Goal: Information Seeking & Learning: Learn about a topic

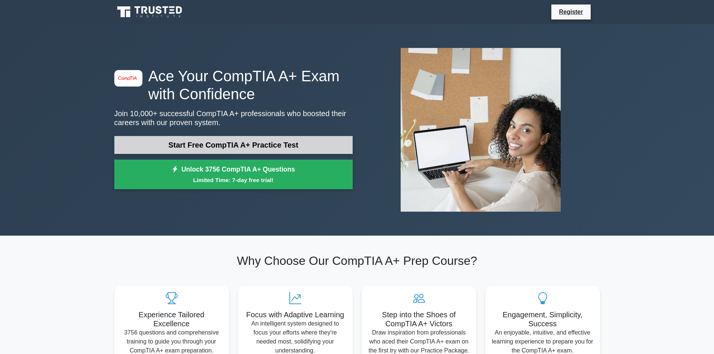
click at [184, 145] on link "Start Free CompTIA A+ Practice Test" at bounding box center [233, 145] width 238 height 18
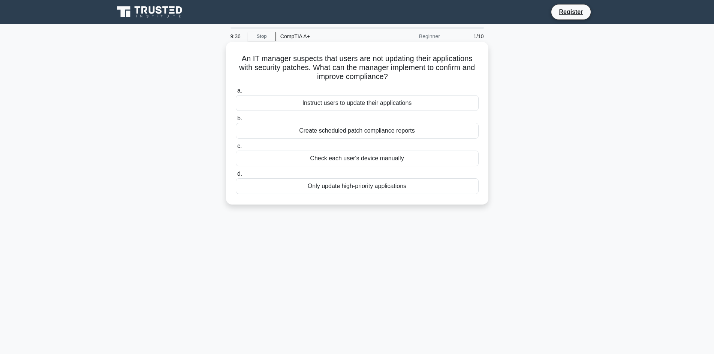
click at [345, 134] on div "Create scheduled patch compliance reports" at bounding box center [357, 131] width 243 height 16
click at [236, 121] on input "b. Create scheduled patch compliance reports" at bounding box center [236, 118] width 0 height 5
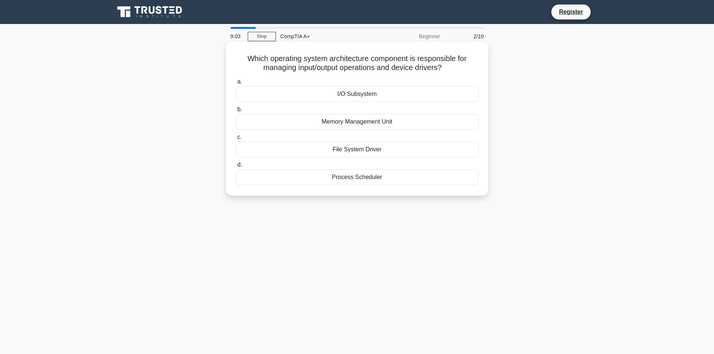
click at [380, 94] on div "I/O Subsystem" at bounding box center [357, 94] width 243 height 16
click at [236, 84] on input "a. I/O Subsystem" at bounding box center [236, 81] width 0 height 5
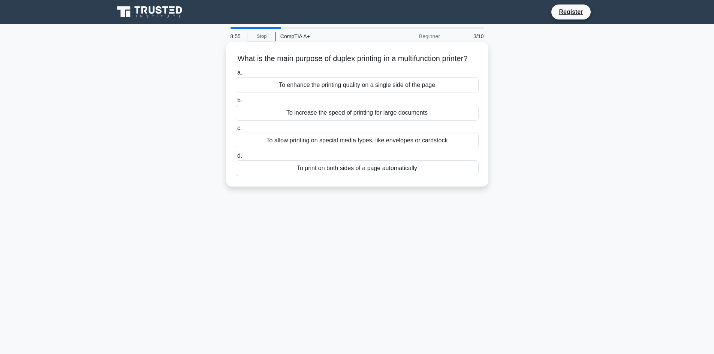
click at [319, 176] on div "To print on both sides of a page automatically" at bounding box center [357, 168] width 243 height 16
click at [236, 158] on input "d. To print on both sides of a page automatically" at bounding box center [236, 156] width 0 height 5
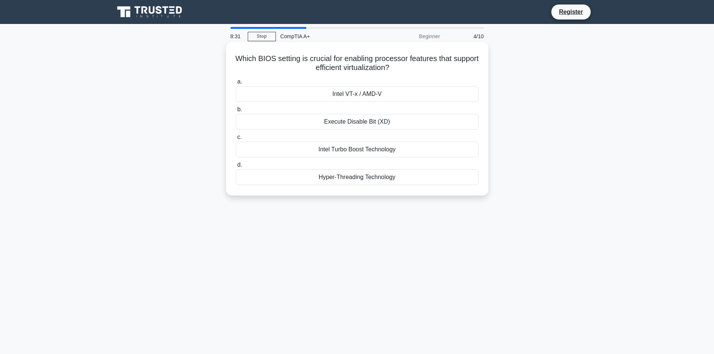
click at [345, 181] on div "Hyper-Threading Technology" at bounding box center [357, 177] width 243 height 16
click at [236, 167] on input "d. Hyper-Threading Technology" at bounding box center [236, 165] width 0 height 5
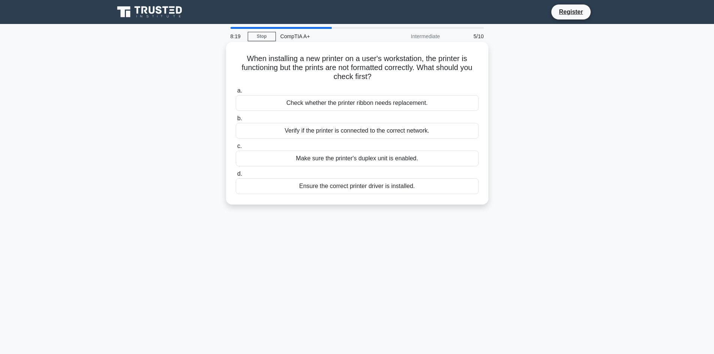
click at [330, 187] on div "Ensure the correct printer driver is installed." at bounding box center [357, 186] width 243 height 16
click at [236, 176] on input "d. Ensure the correct printer driver is installed." at bounding box center [236, 174] width 0 height 5
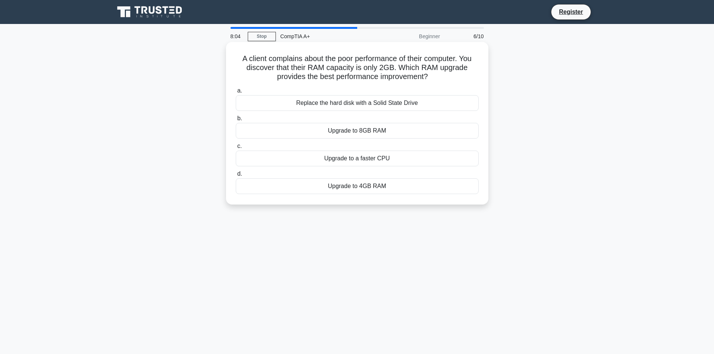
click at [360, 133] on div "Upgrade to 8GB RAM" at bounding box center [357, 131] width 243 height 16
click at [236, 121] on input "b. Upgrade to 8GB RAM" at bounding box center [236, 118] width 0 height 5
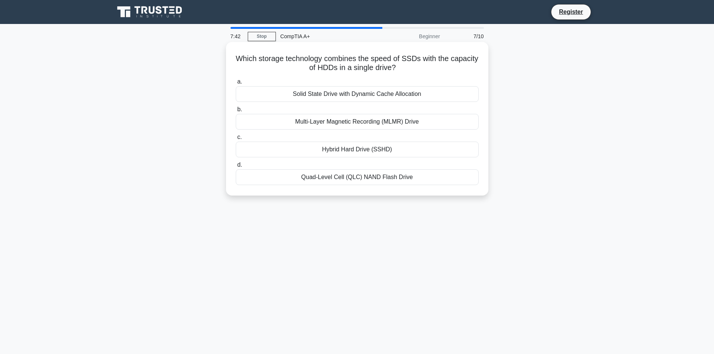
click at [326, 149] on div "Hybrid Hard Drive (SSHD)" at bounding box center [357, 150] width 243 height 16
click at [236, 140] on input "c. Hybrid Hard Drive (SSHD)" at bounding box center [236, 137] width 0 height 5
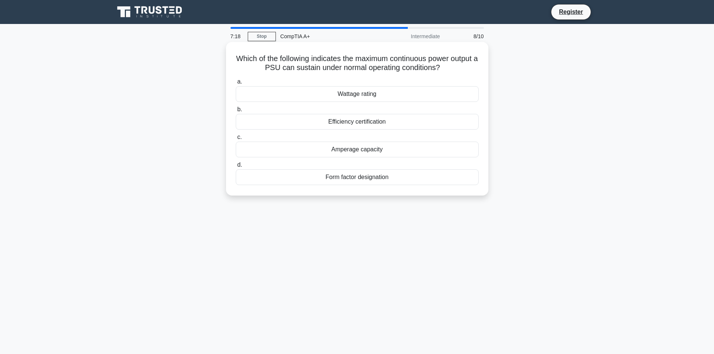
click at [373, 96] on div "Wattage rating" at bounding box center [357, 94] width 243 height 16
click at [236, 84] on input "a. Wattage rating" at bounding box center [236, 81] width 0 height 5
click at [334, 153] on div "Passive heat sink with thermal compound" at bounding box center [357, 150] width 243 height 16
click at [236, 140] on input "c. Passive heat sink with thermal compound" at bounding box center [236, 137] width 0 height 5
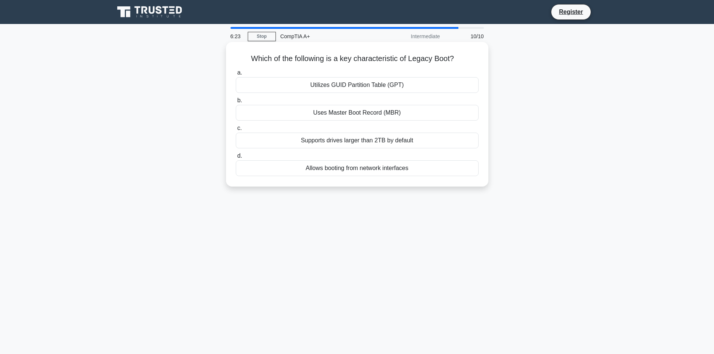
click at [343, 117] on div "Uses Master Boot Record (MBR)" at bounding box center [357, 113] width 243 height 16
click at [236, 103] on input "b. Uses Master Boot Record (MBR)" at bounding box center [236, 100] width 0 height 5
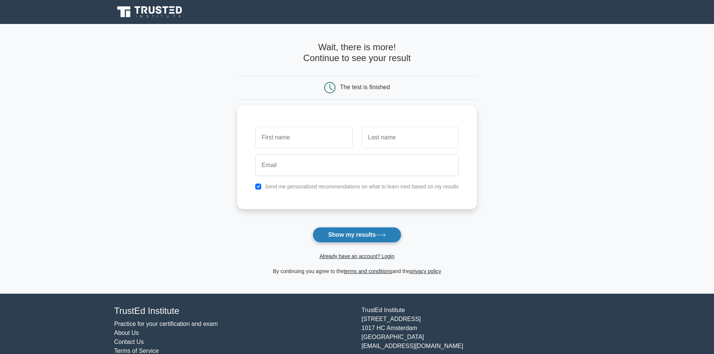
click at [340, 233] on button "Show my results" at bounding box center [356, 235] width 88 height 16
click at [308, 144] on input "text" at bounding box center [303, 136] width 97 height 22
type input "kane"
click at [407, 142] on input "text" at bounding box center [409, 136] width 97 height 22
type input "knudson"
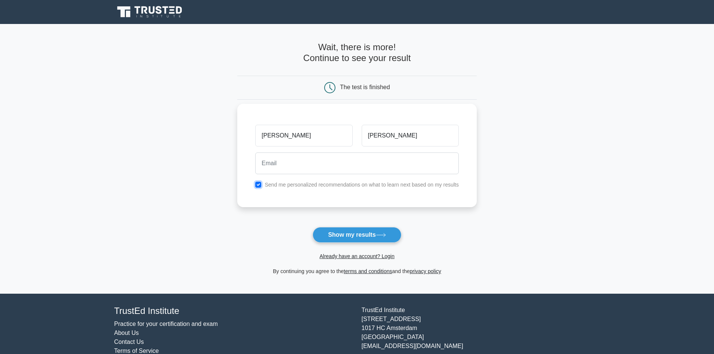
click at [260, 185] on input "checkbox" at bounding box center [258, 185] width 6 height 6
checkbox input "false"
click at [282, 169] on input "email" at bounding box center [356, 163] width 203 height 22
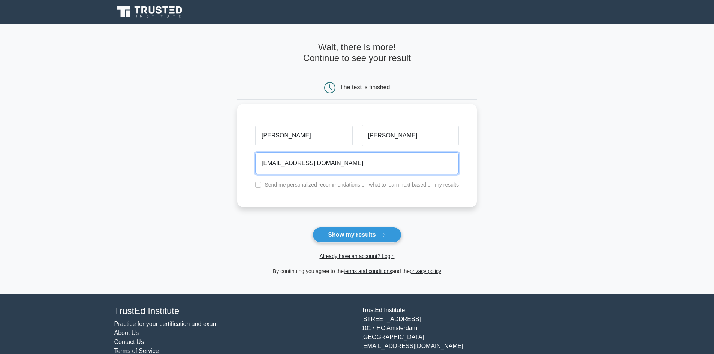
type input "test2121@gmail.com"
click at [312, 227] on button "Show my results" at bounding box center [356, 235] width 88 height 16
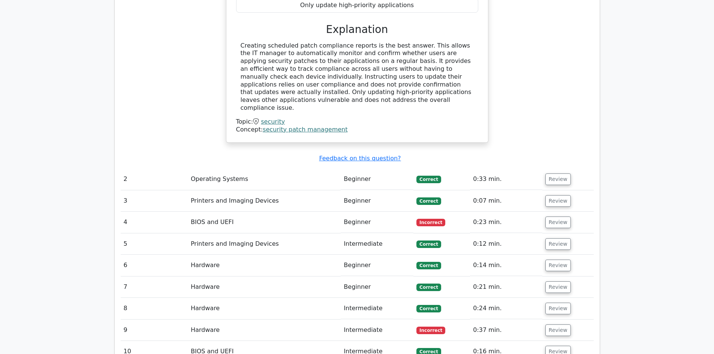
scroll to position [787, 0]
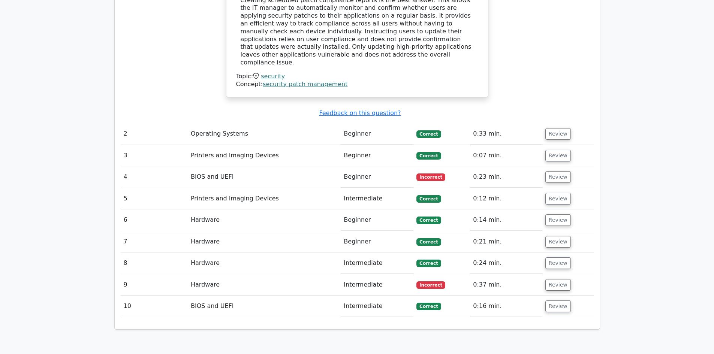
click at [255, 166] on td "BIOS and UEFI" at bounding box center [264, 176] width 153 height 21
click at [550, 171] on button "Review" at bounding box center [557, 177] width 25 height 12
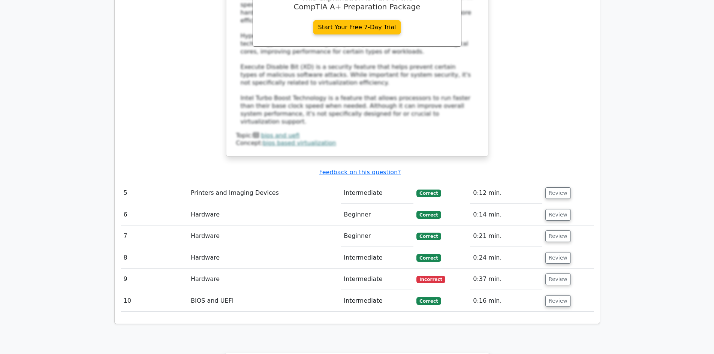
scroll to position [1199, 0]
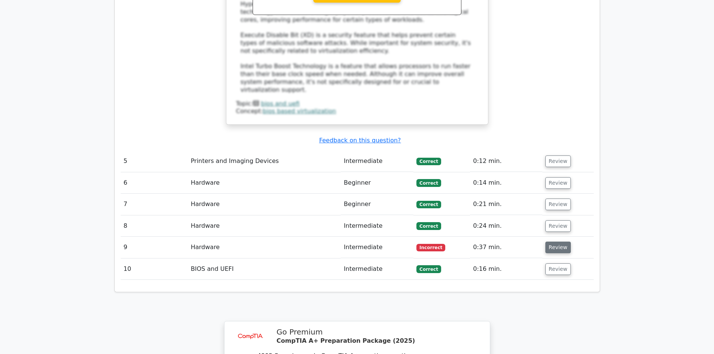
click at [549, 242] on button "Review" at bounding box center [557, 248] width 25 height 12
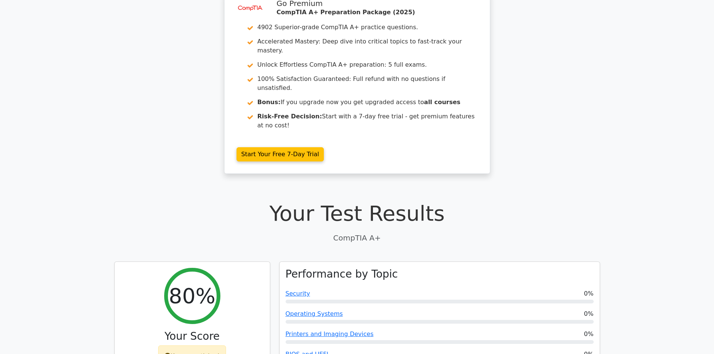
scroll to position [0, 0]
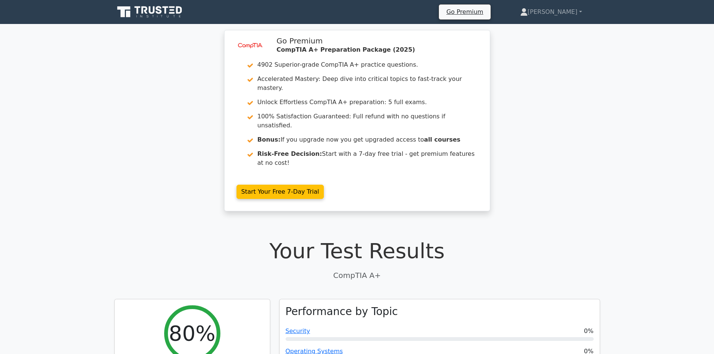
drag, startPoint x: 73, startPoint y: 75, endPoint x: 100, endPoint y: 80, distance: 27.3
